Goal: Information Seeking & Learning: Learn about a topic

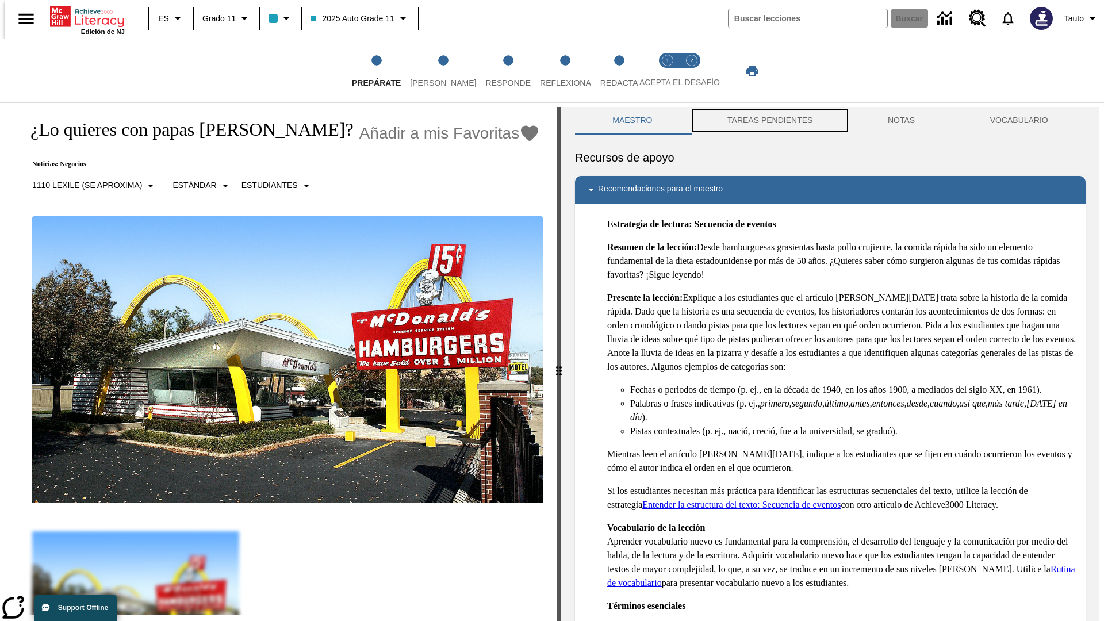
click at [769, 121] on button "TAREAS PENDIENTES" at bounding box center [770, 121] width 160 height 28
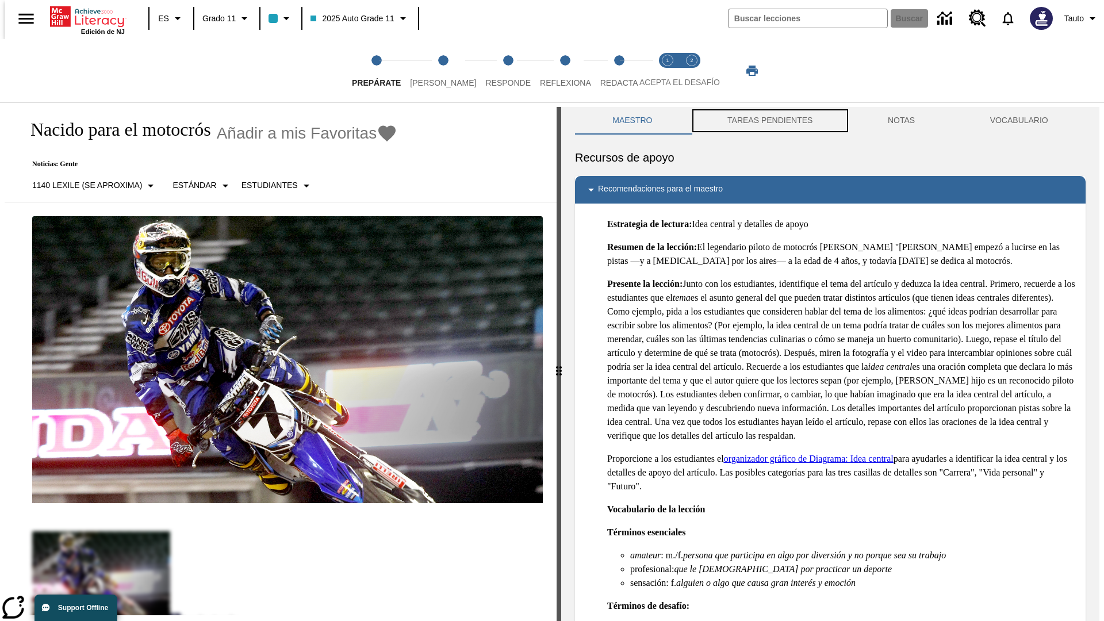
click at [769, 121] on button "TAREAS PENDIENTES" at bounding box center [770, 121] width 160 height 28
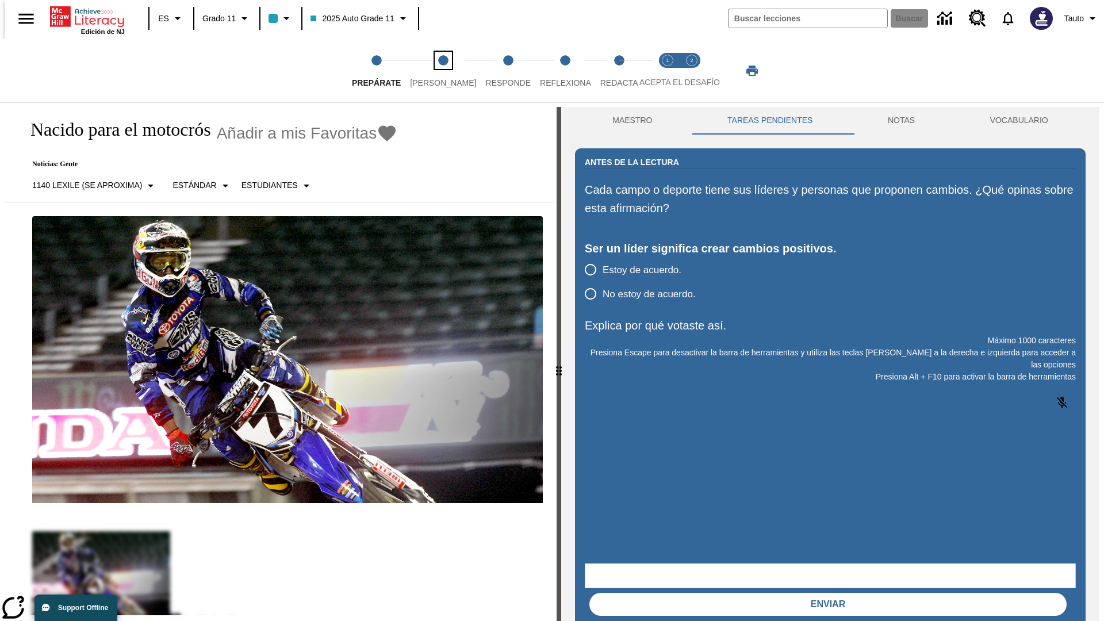
click at [434, 71] on span "[PERSON_NAME]" at bounding box center [443, 78] width 66 height 21
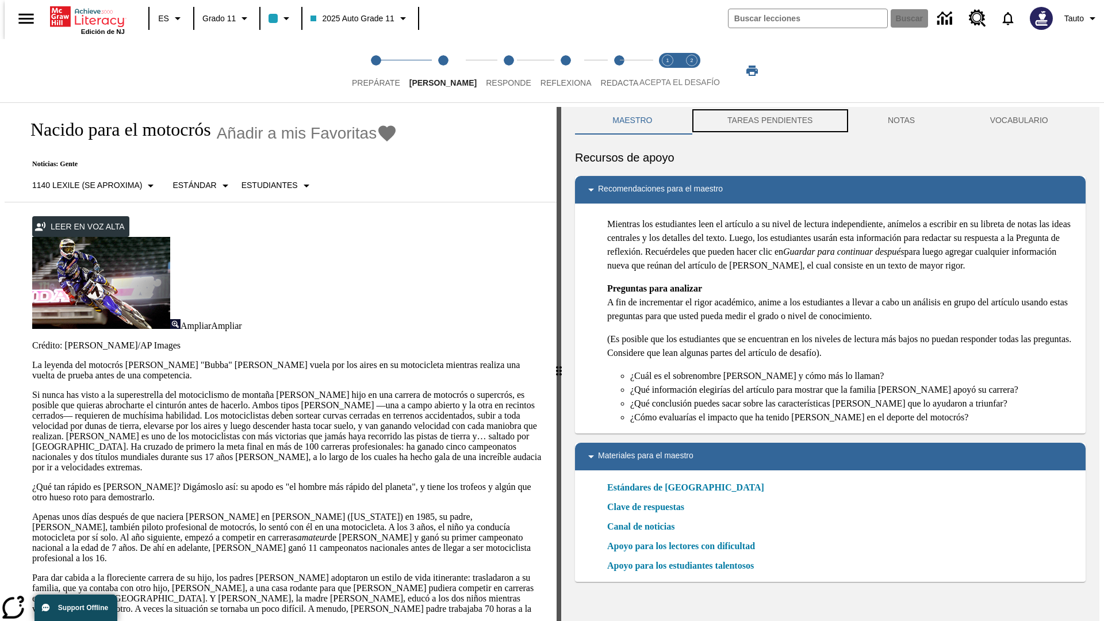
scroll to position [1, 0]
click at [769, 121] on button "TAREAS PENDIENTES" at bounding box center [770, 120] width 160 height 28
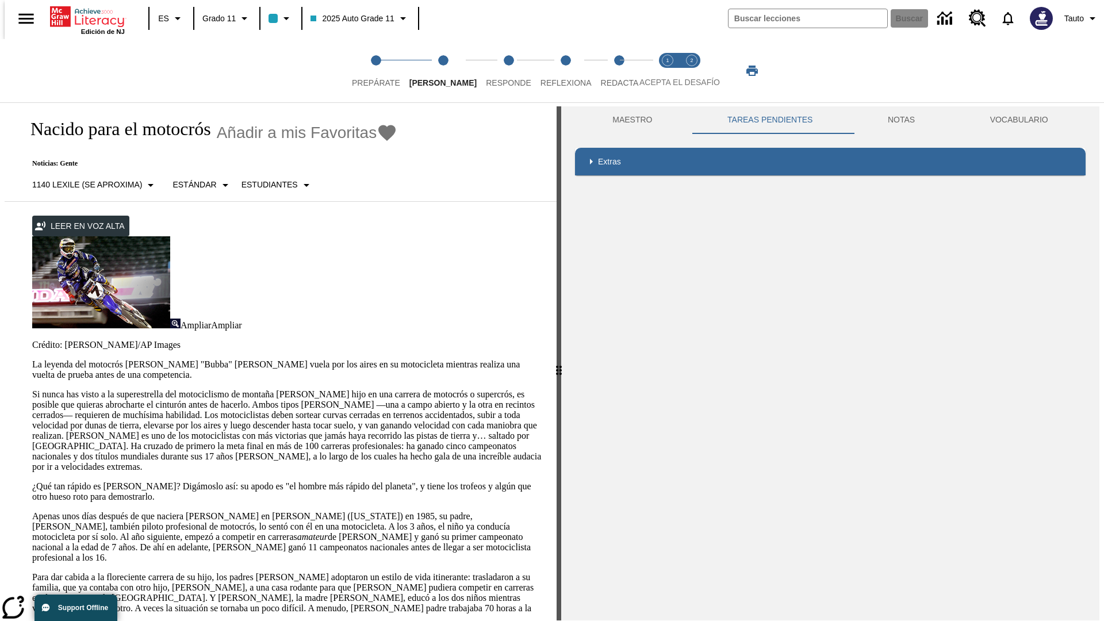
click at [32, 389] on p "Si nunca has visto a la superestrella del motociclismo de montaña [PERSON_NAME]…" at bounding box center [287, 430] width 511 height 83
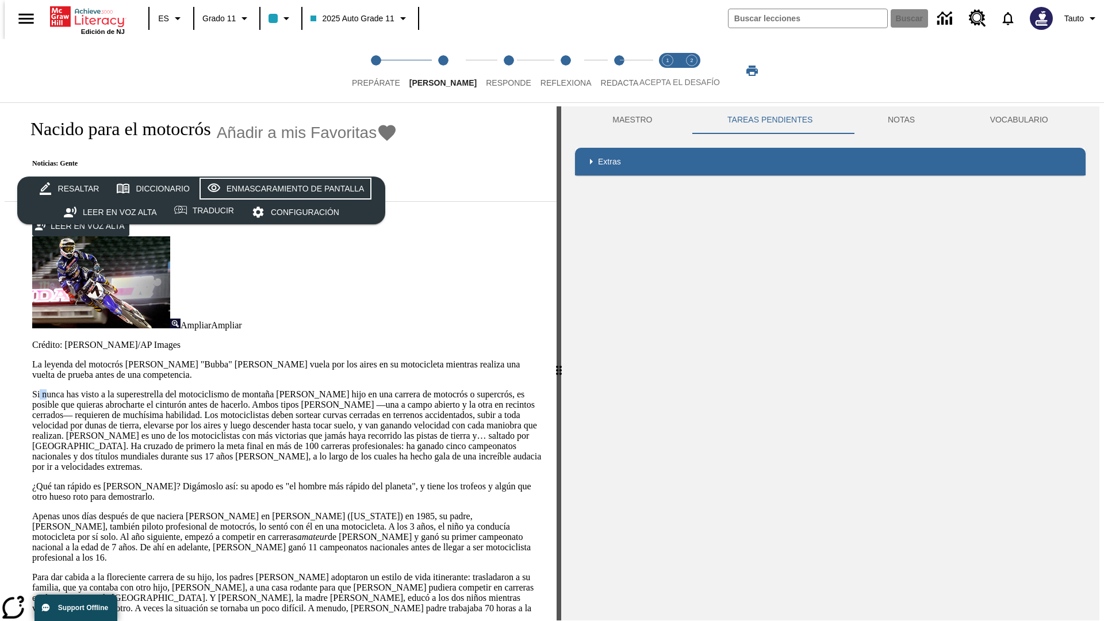
click at [283, 189] on div "Enmascaramiento de pantalla" at bounding box center [296, 189] width 138 height 14
click at [491, 71] on span "Responde" at bounding box center [508, 78] width 45 height 21
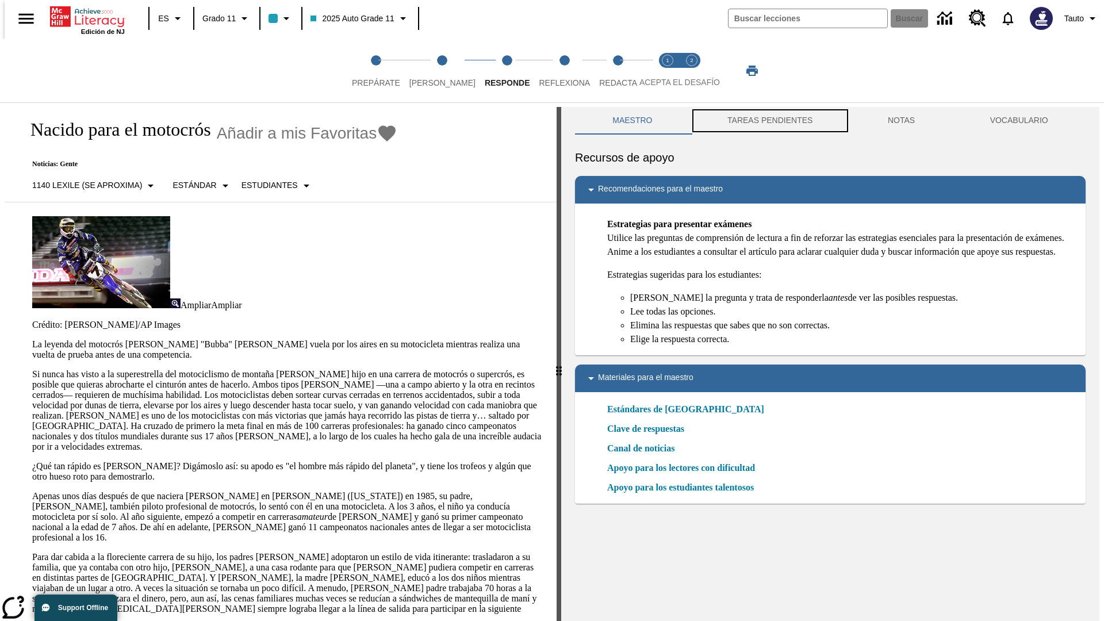
scroll to position [1, 0]
click at [769, 121] on button "TAREAS PENDIENTES" at bounding box center [770, 120] width 160 height 28
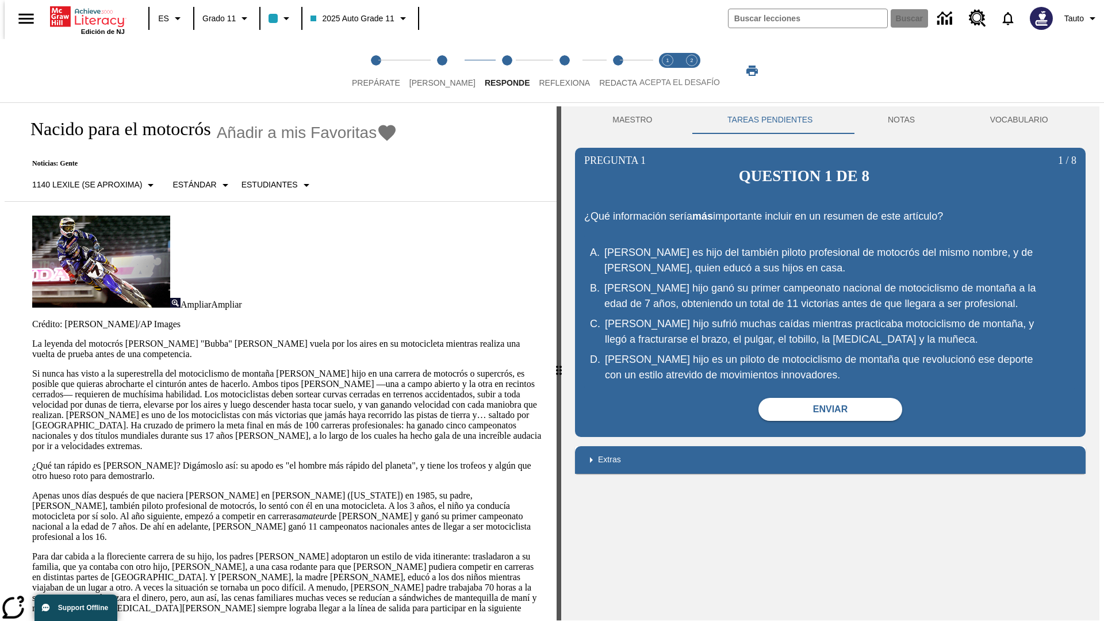
click at [32, 369] on p "Si nunca has visto a la superestrella del motociclismo de montaña [PERSON_NAME]…" at bounding box center [287, 410] width 511 height 83
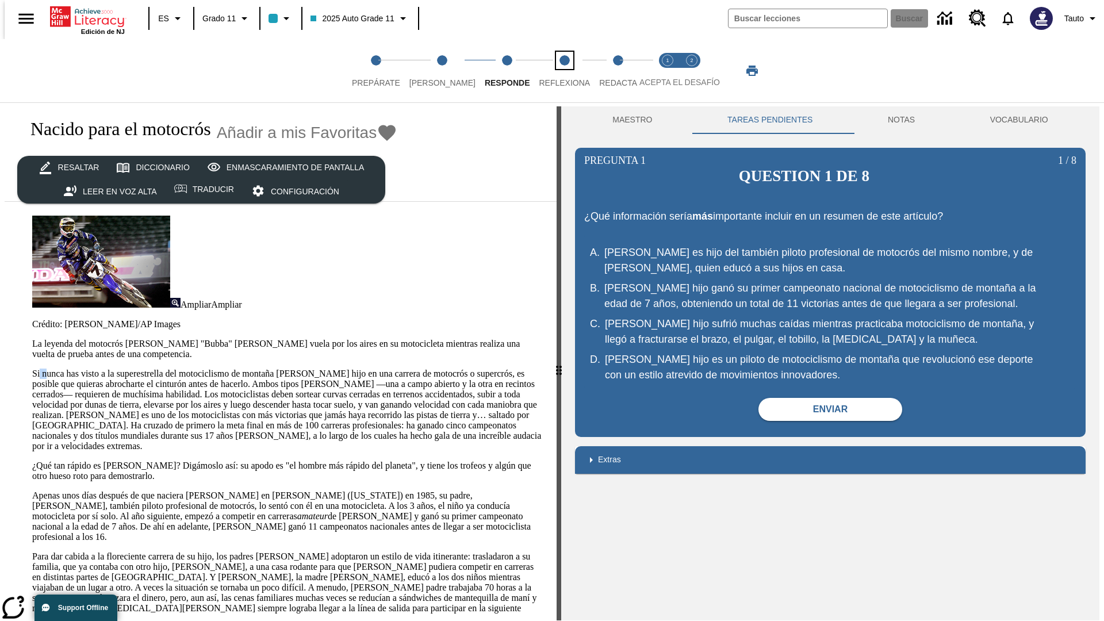
click at [549, 71] on span "Reflexiona" at bounding box center [564, 78] width 51 height 21
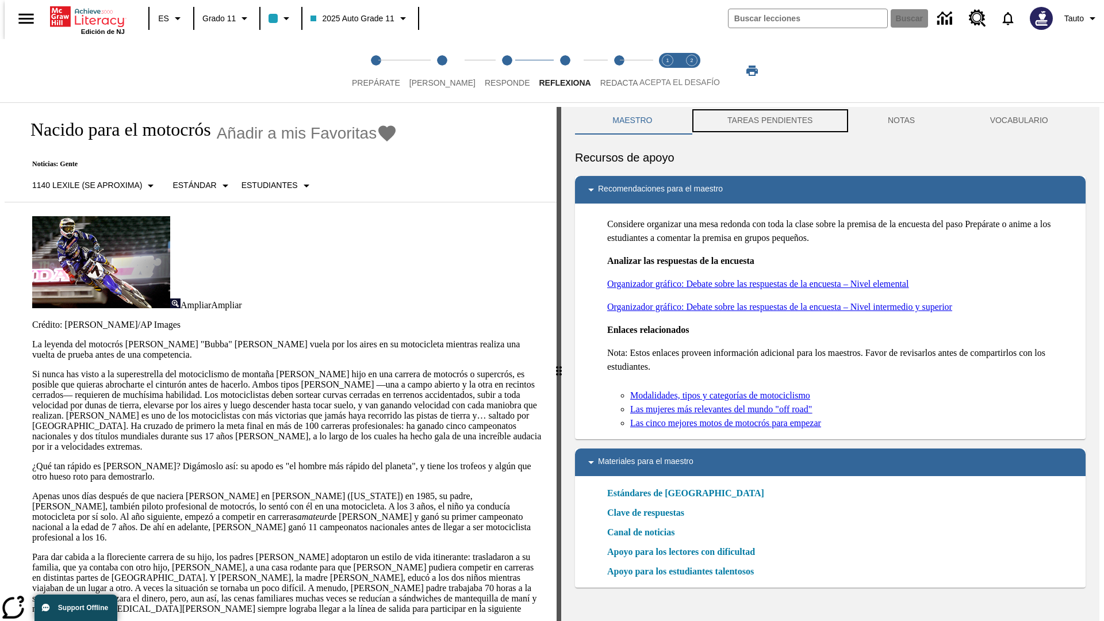
scroll to position [1, 0]
click at [769, 121] on button "TAREAS PENDIENTES" at bounding box center [770, 120] width 160 height 28
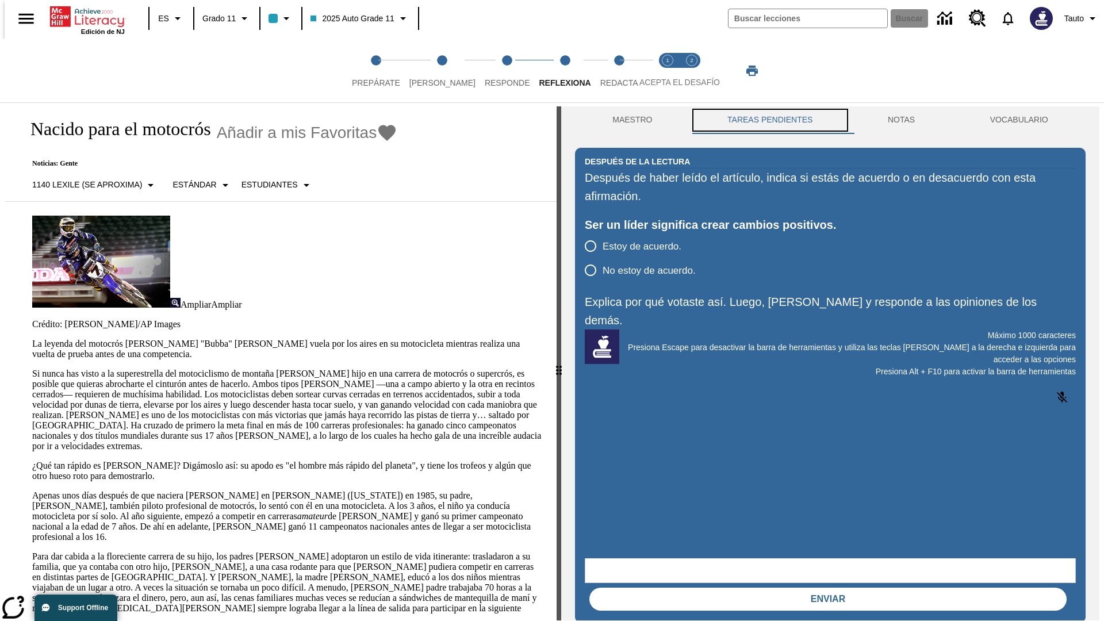
scroll to position [0, 0]
click at [32, 369] on p "Si nunca has visto a la superestrella del motociclismo de montaña [PERSON_NAME]…" at bounding box center [287, 410] width 511 height 83
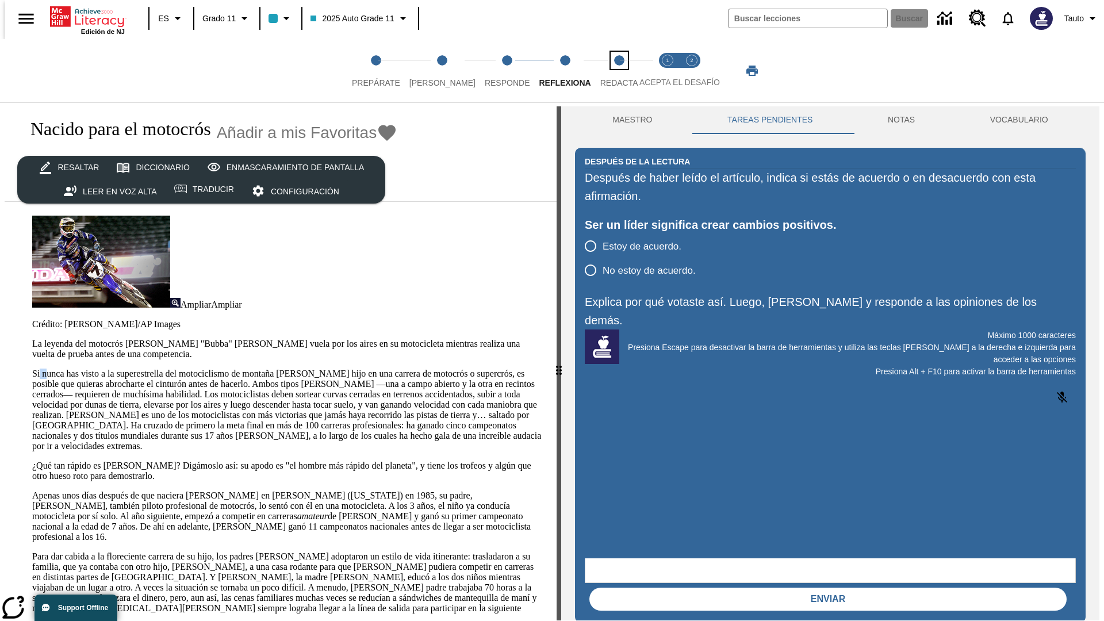
click at [607, 71] on span "Redacta" at bounding box center [620, 78] width 38 height 21
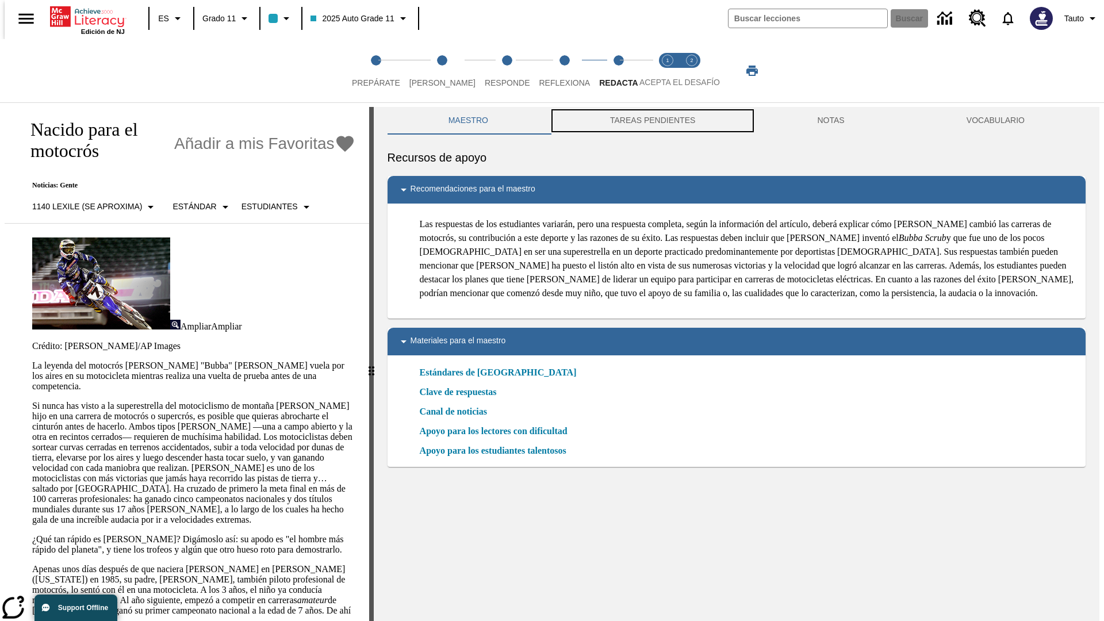
scroll to position [1, 0]
click at [652, 121] on button "TAREAS PENDIENTES" at bounding box center [652, 120] width 207 height 28
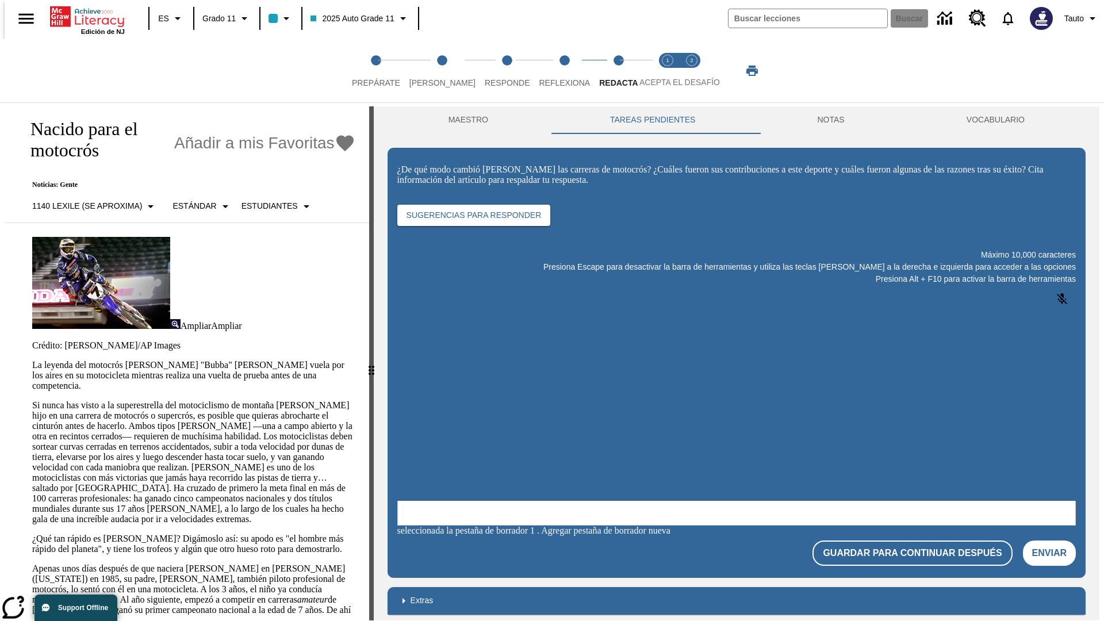
scroll to position [0, 0]
click at [32, 400] on p "Si nunca has visto a la superestrella del motociclismo de montaña [PERSON_NAME]…" at bounding box center [193, 462] width 323 height 124
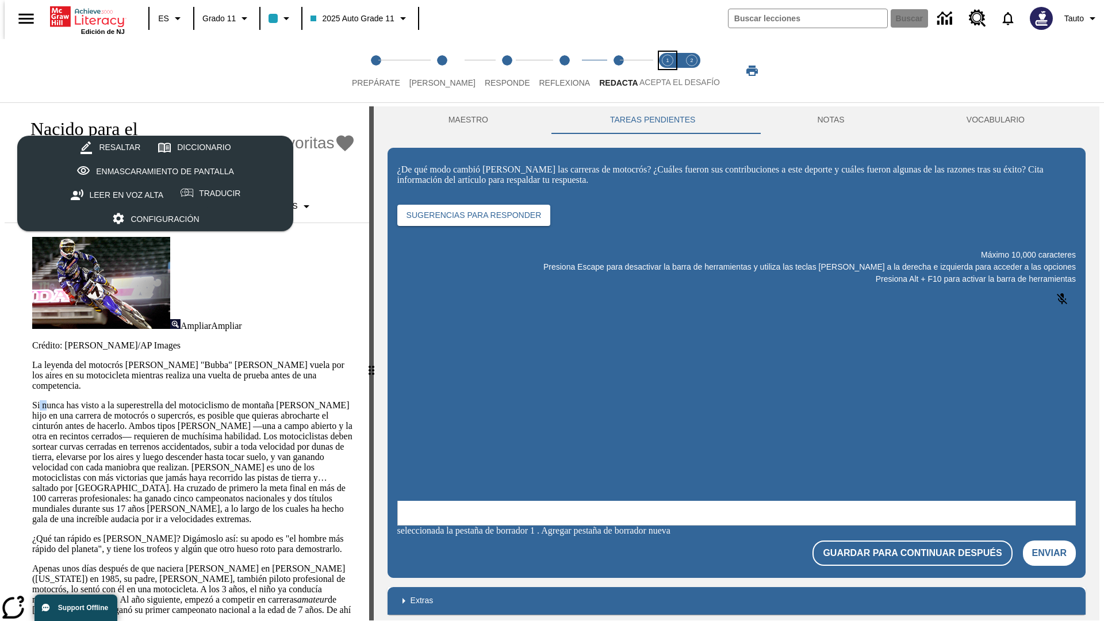
click at [668, 71] on span "Acepta el desafío lee step 1 of 2" at bounding box center [667, 78] width 15 height 21
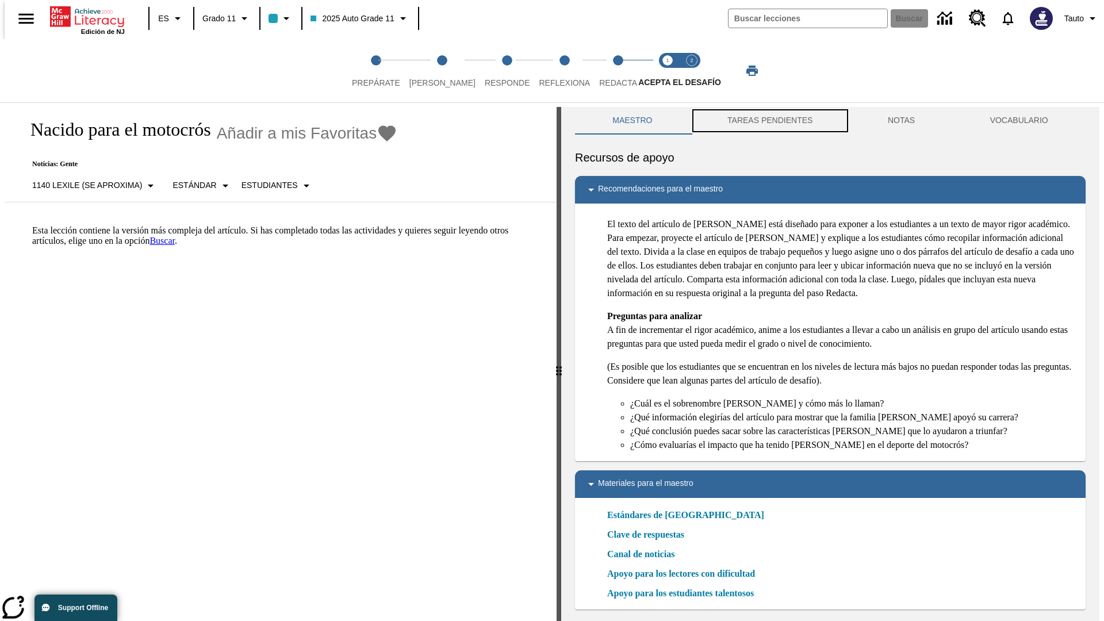
scroll to position [3, 0]
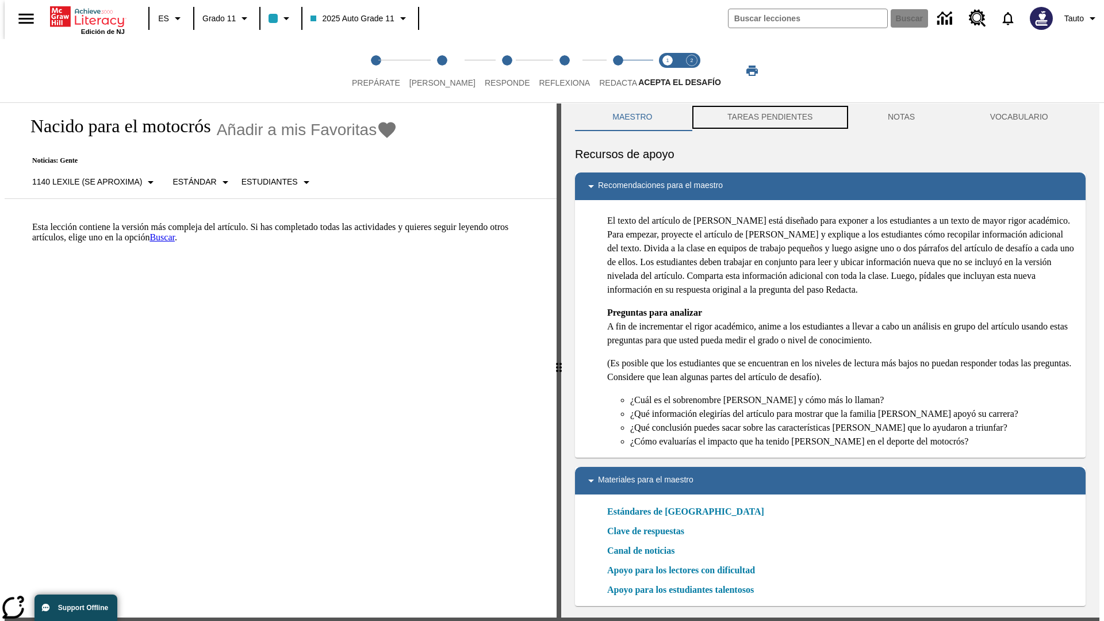
click at [769, 121] on button "TAREAS PENDIENTES" at bounding box center [770, 118] width 160 height 28
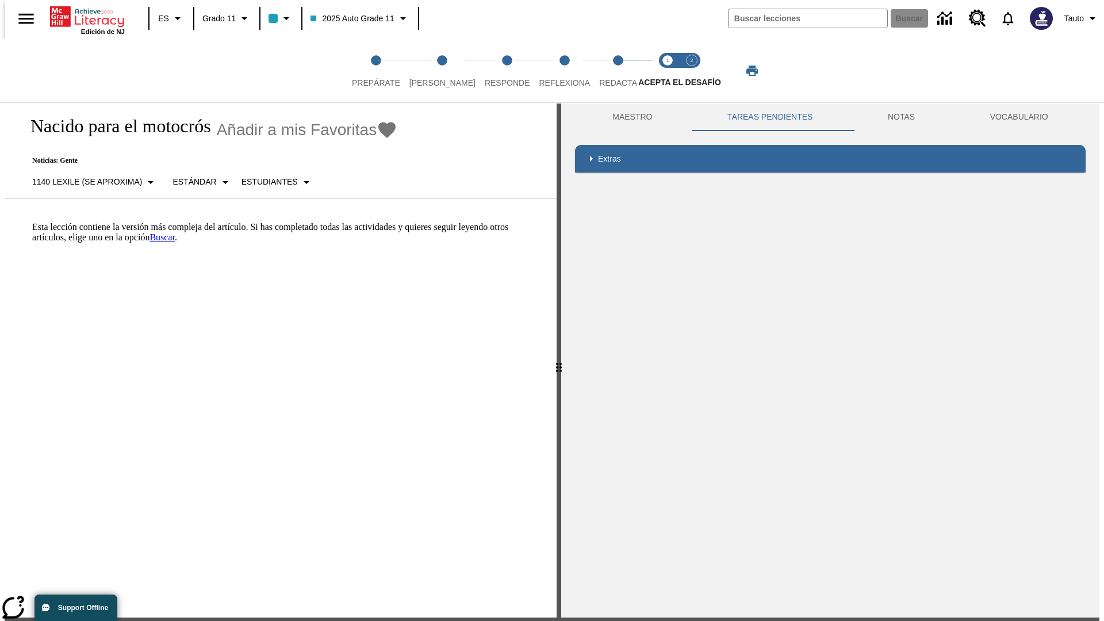
click at [32, 222] on p "Esta lección contiene la versión más compleja del artículo. Si has completado t…" at bounding box center [287, 232] width 511 height 21
click at [0, 221] on html "Listen [MEDICAL_DATA] al contenido principal Edición de NJ ES Grado 11 2025 Aut…" at bounding box center [552, 347] width 1104 height 700
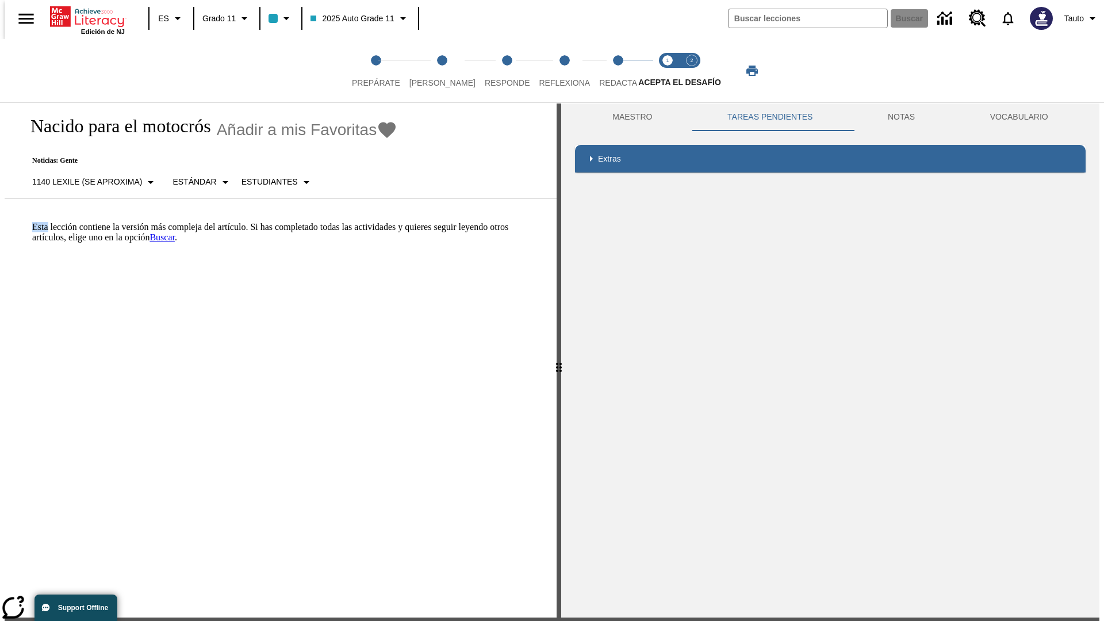
click at [0, 221] on html "Listen [MEDICAL_DATA] al contenido principal Edición de NJ ES Grado 11 2025 Aut…" at bounding box center [552, 347] width 1104 height 700
